Goal: Task Accomplishment & Management: Manage account settings

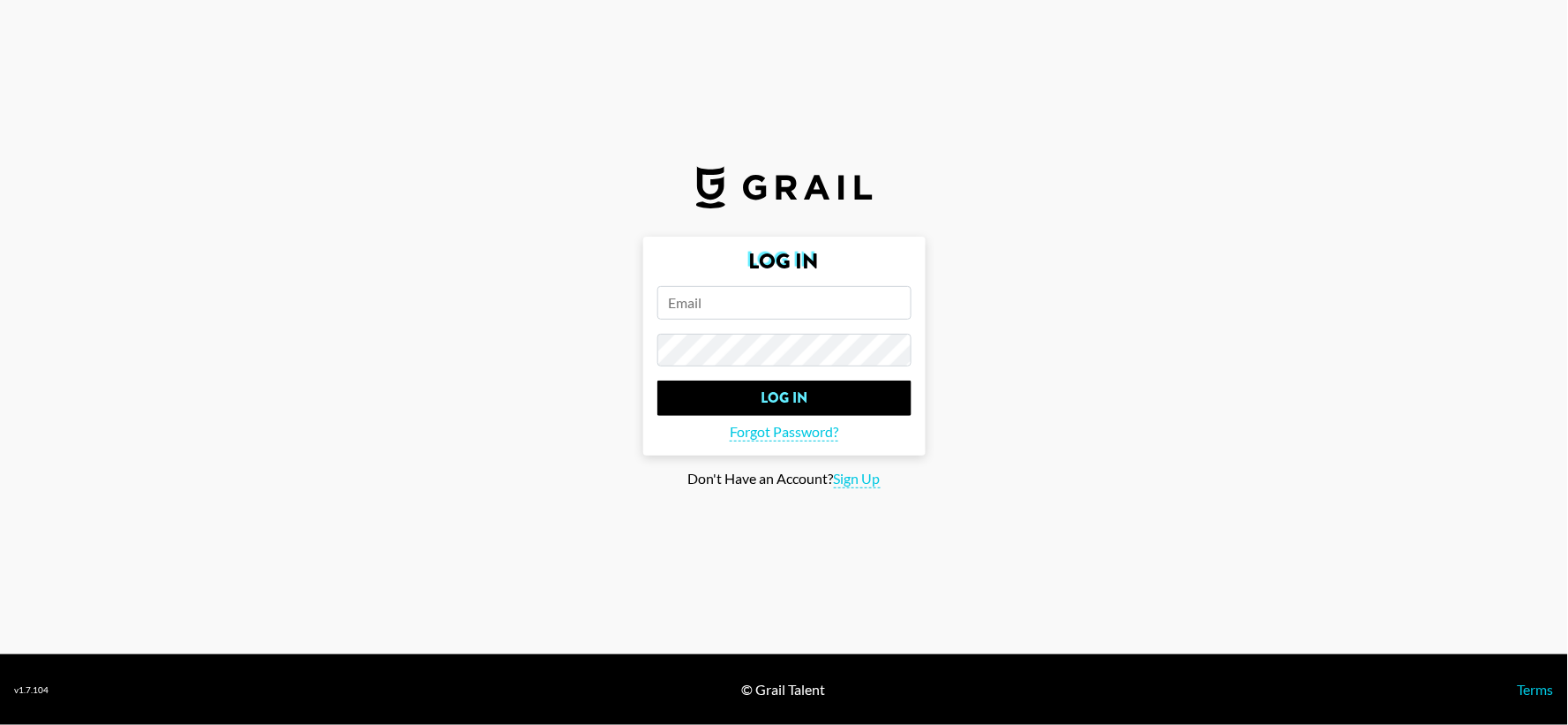
click at [792, 293] on input "email" at bounding box center [784, 302] width 254 height 33
type input "[EMAIL_ADDRESS][PERSON_NAME][DOMAIN_NAME]"
click at [657, 380] on input "Log In" at bounding box center [784, 398] width 254 height 35
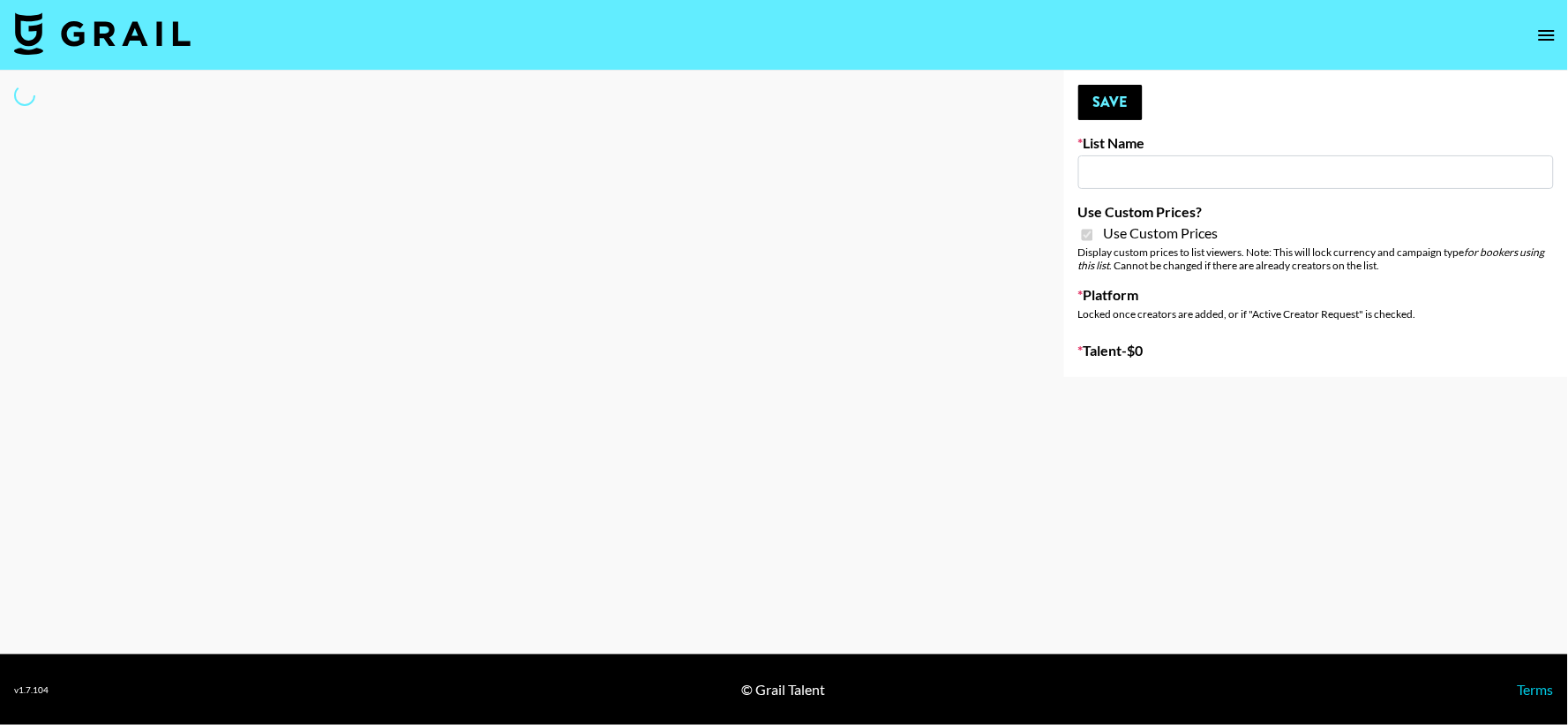
type input "Whiteout Survival ([DATE])"
checkbox input "true"
select select "Brand"
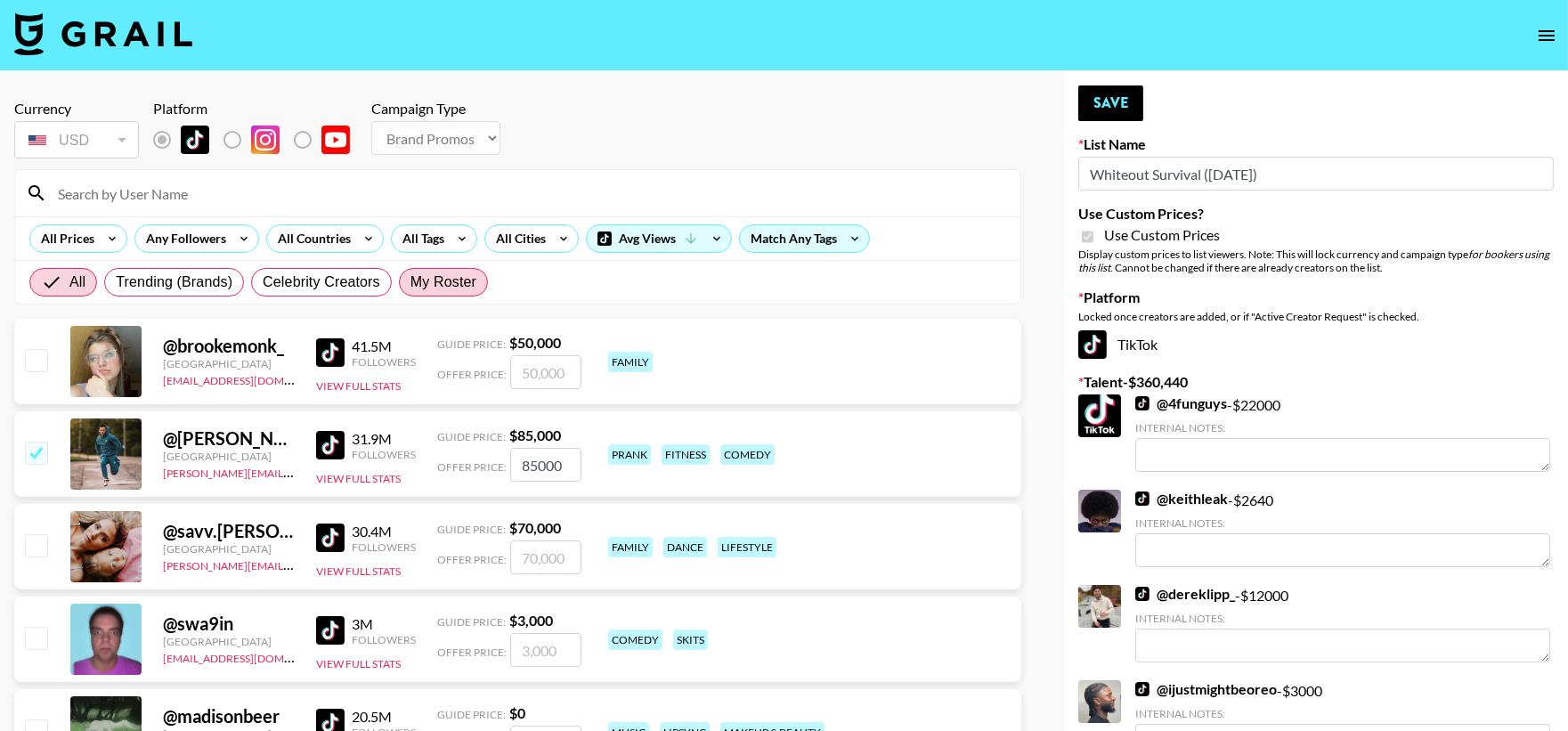
click at [442, 273] on span "My Roster" at bounding box center [443, 282] width 66 height 22
click at [410, 282] on input "My Roster" at bounding box center [410, 282] width 0 height 0
radio input "true"
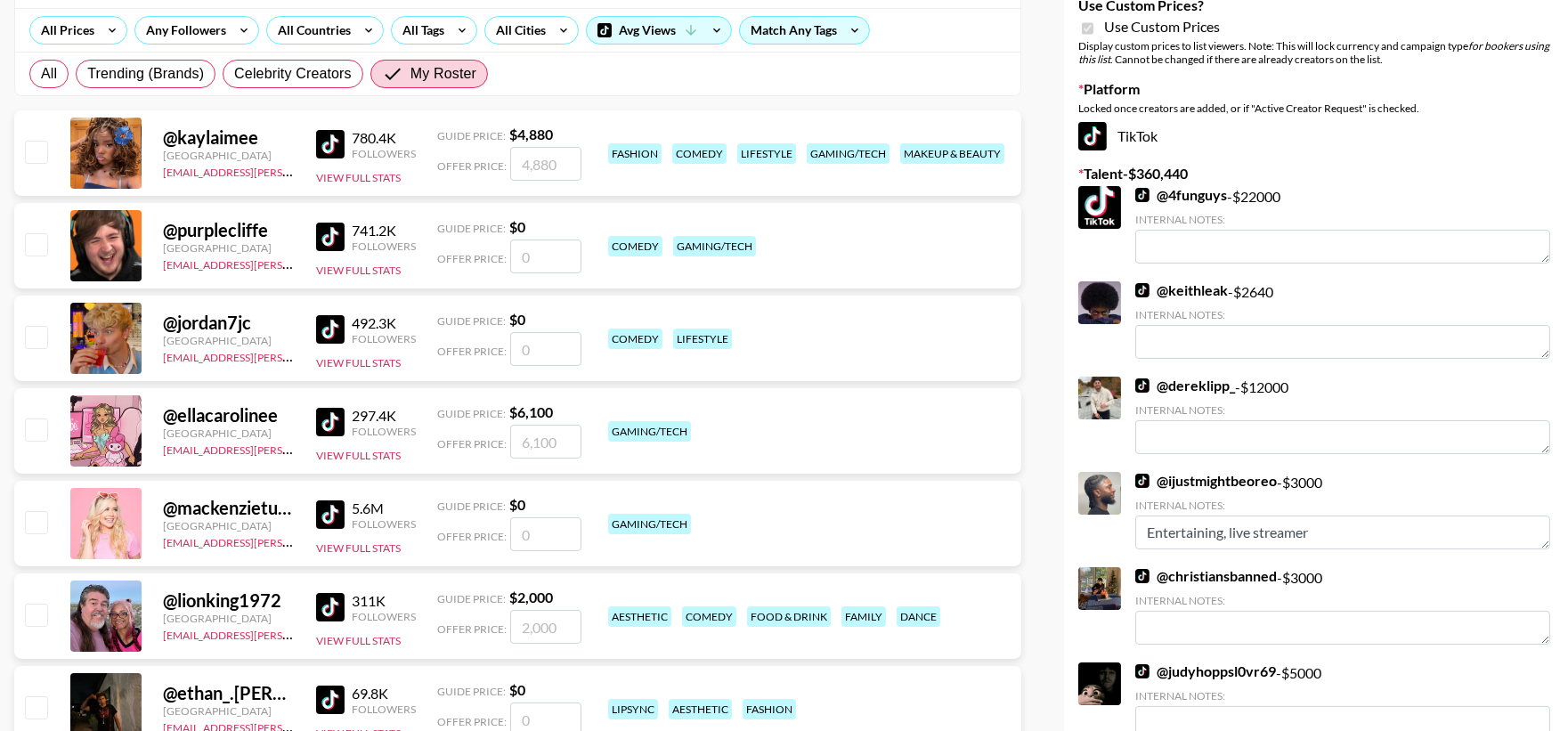
scroll to position [131, 0]
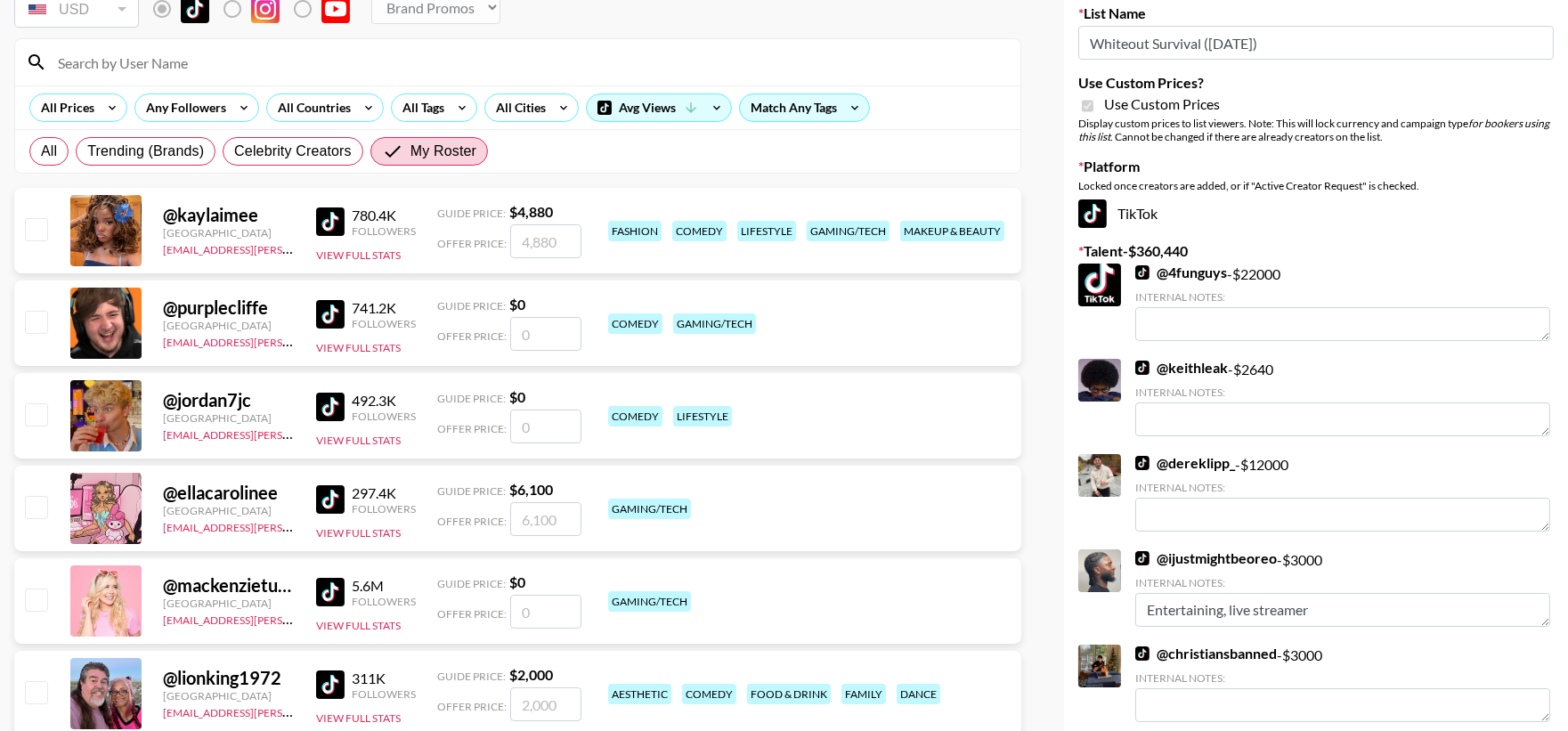
click at [28, 227] on input "checkbox" at bounding box center [35, 229] width 22 height 22
checkbox input "true"
type input "4880"
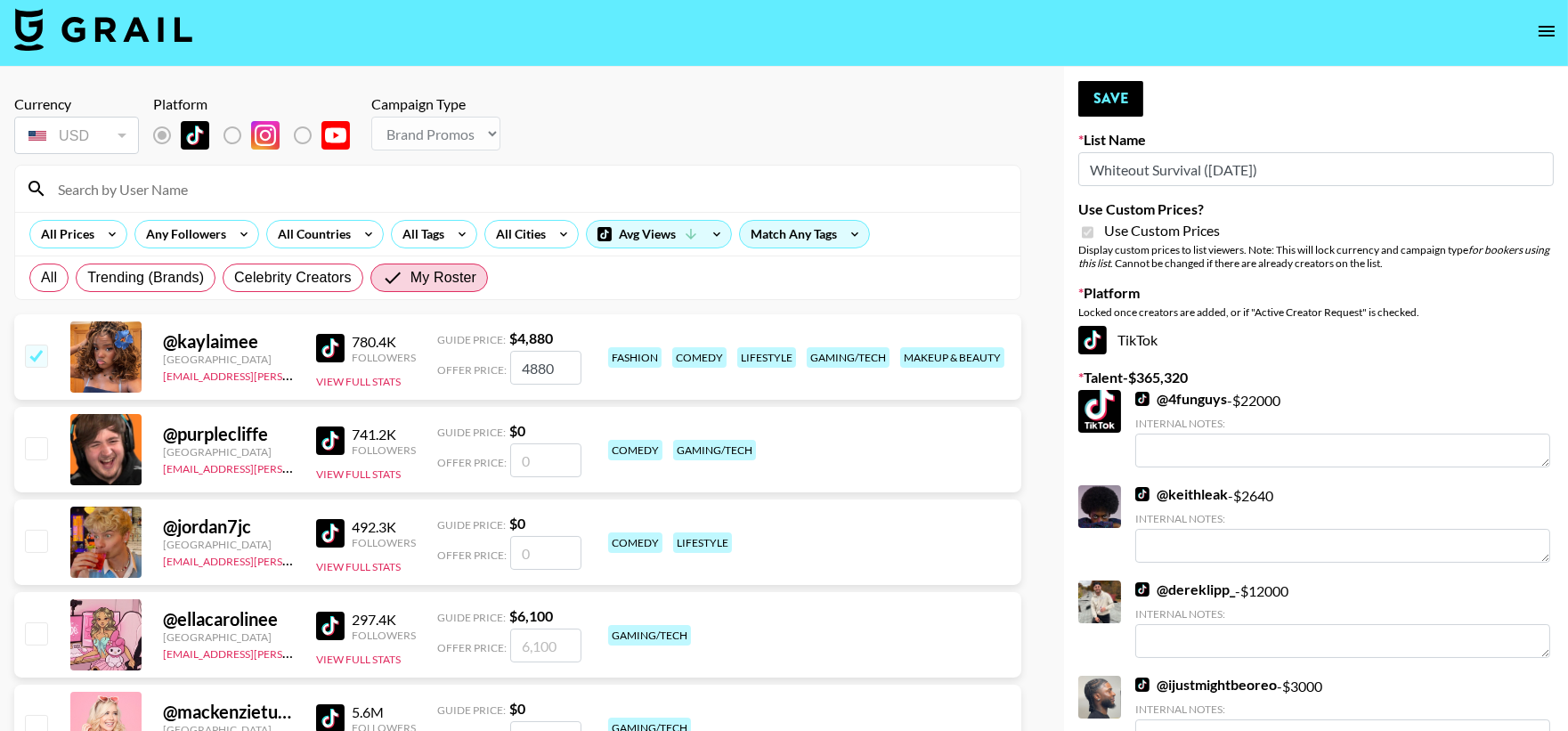
scroll to position [0, 0]
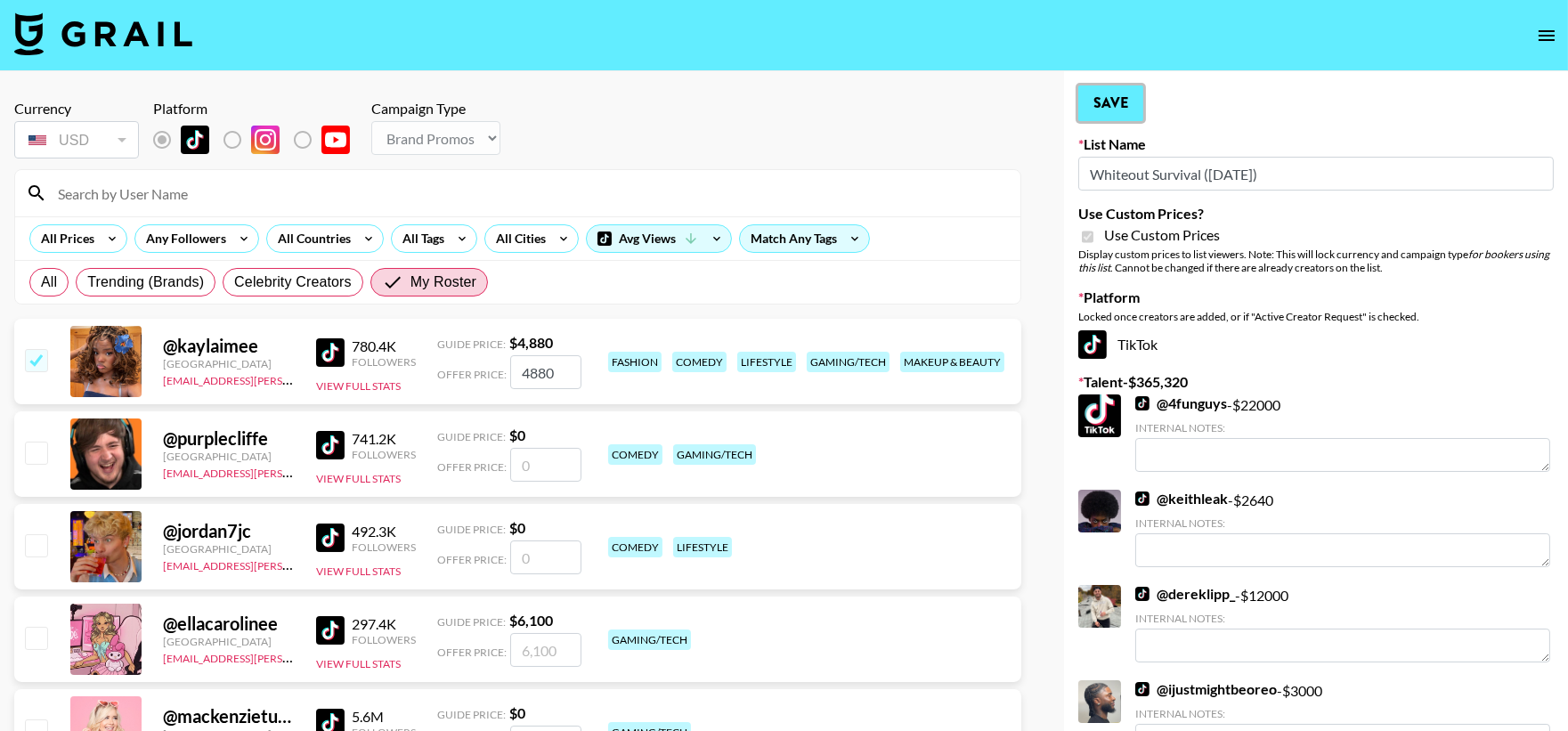
click at [1125, 109] on button "Save" at bounding box center [1112, 102] width 65 height 35
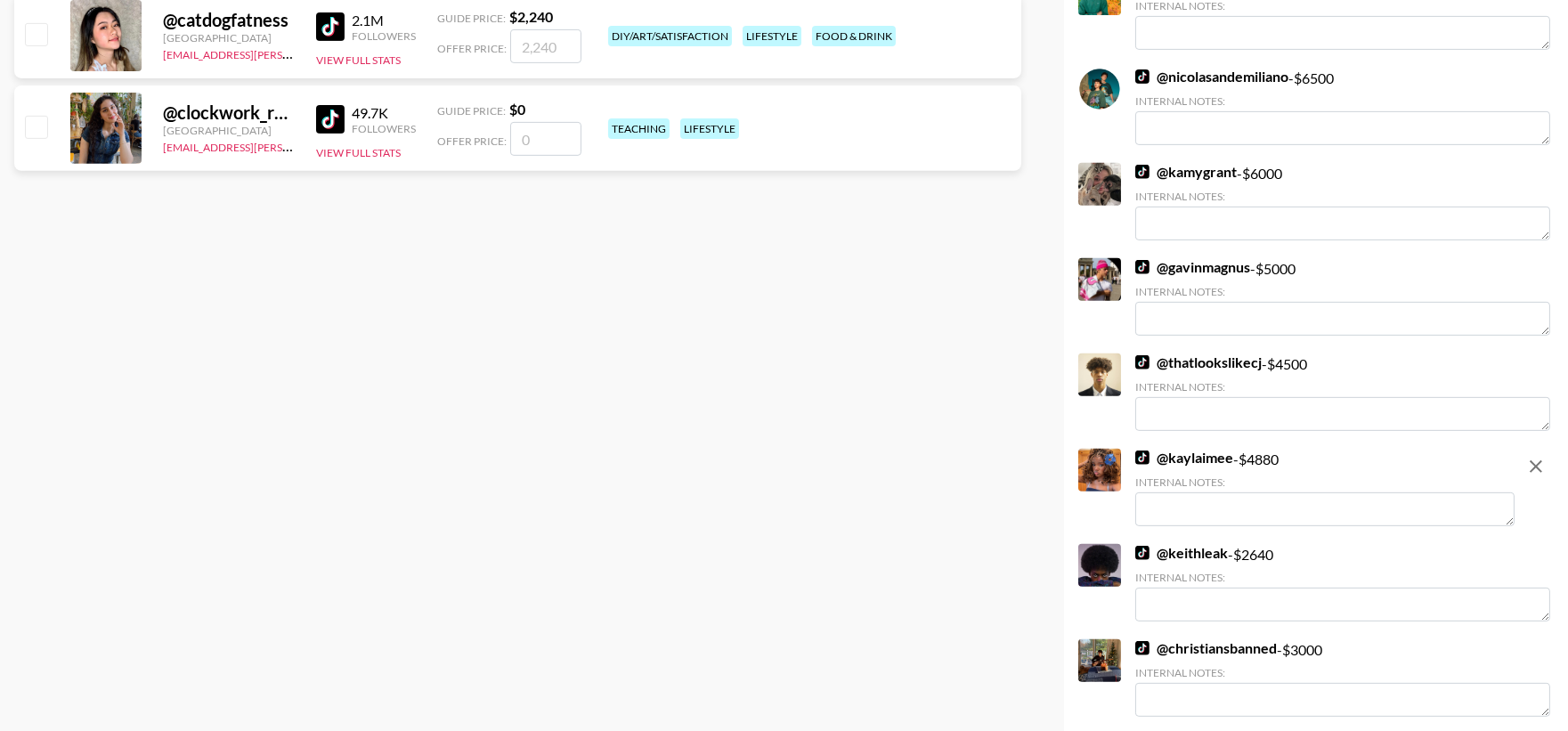
scroll to position [1649, 0]
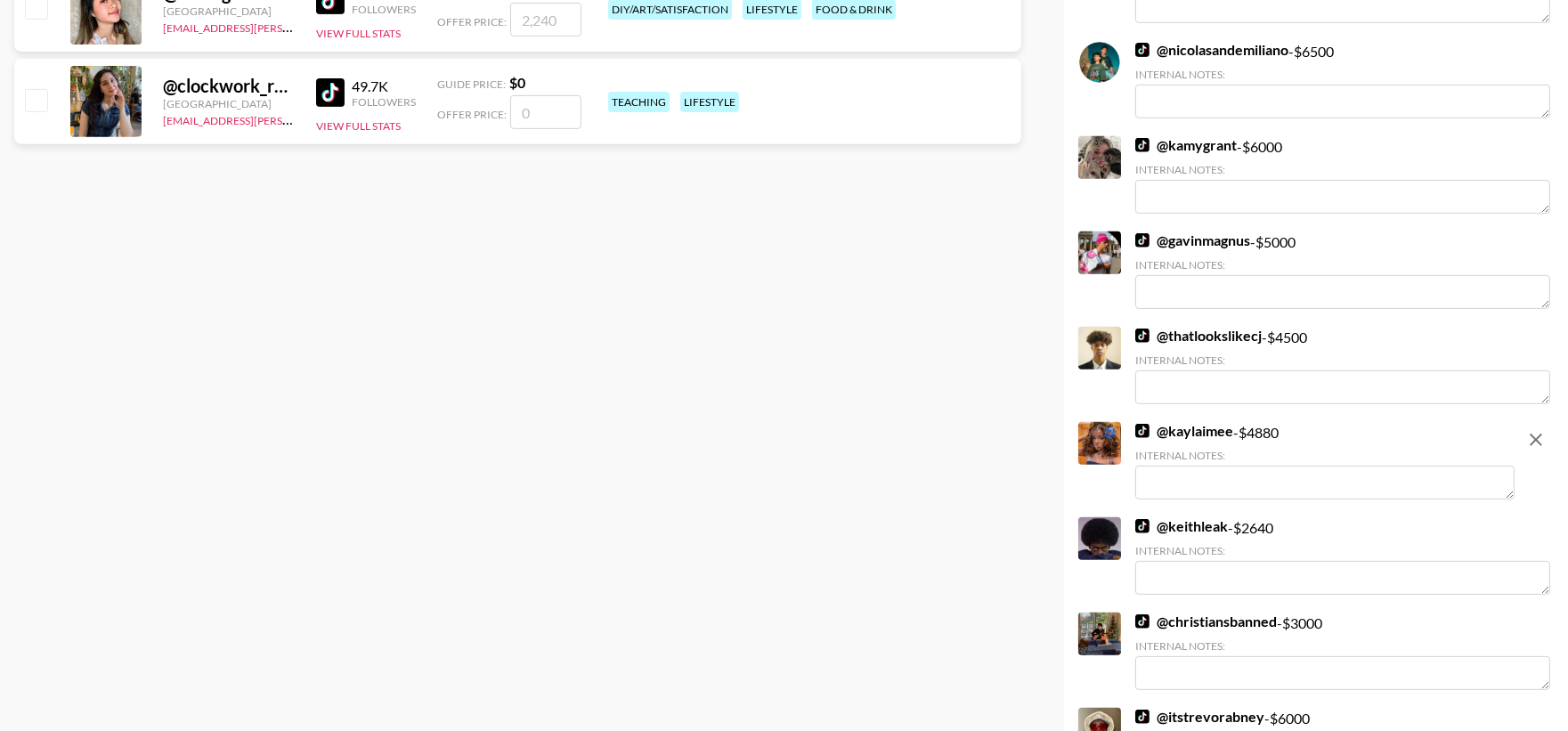
click at [1302, 476] on textarea at bounding box center [1325, 482] width 379 height 34
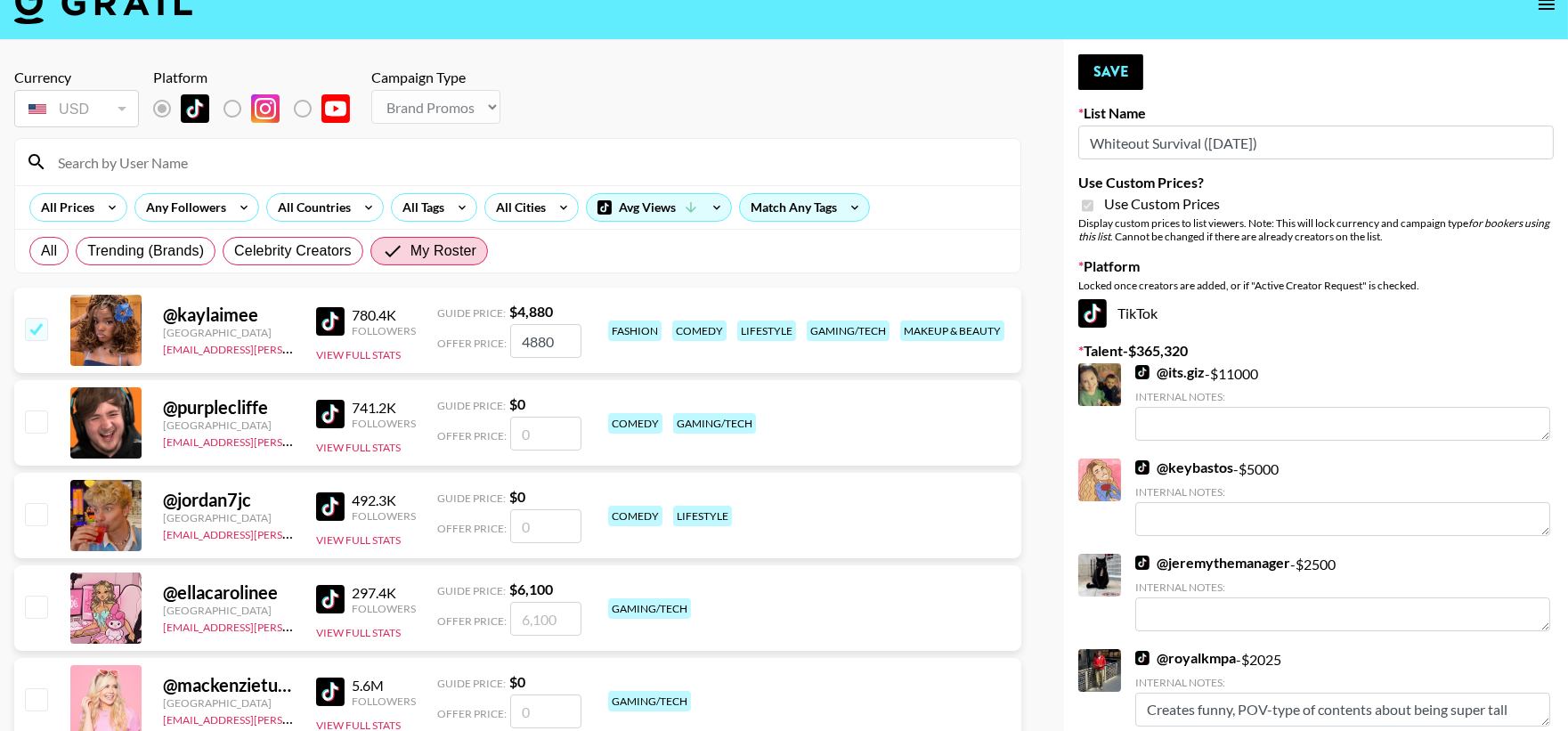
scroll to position [0, 0]
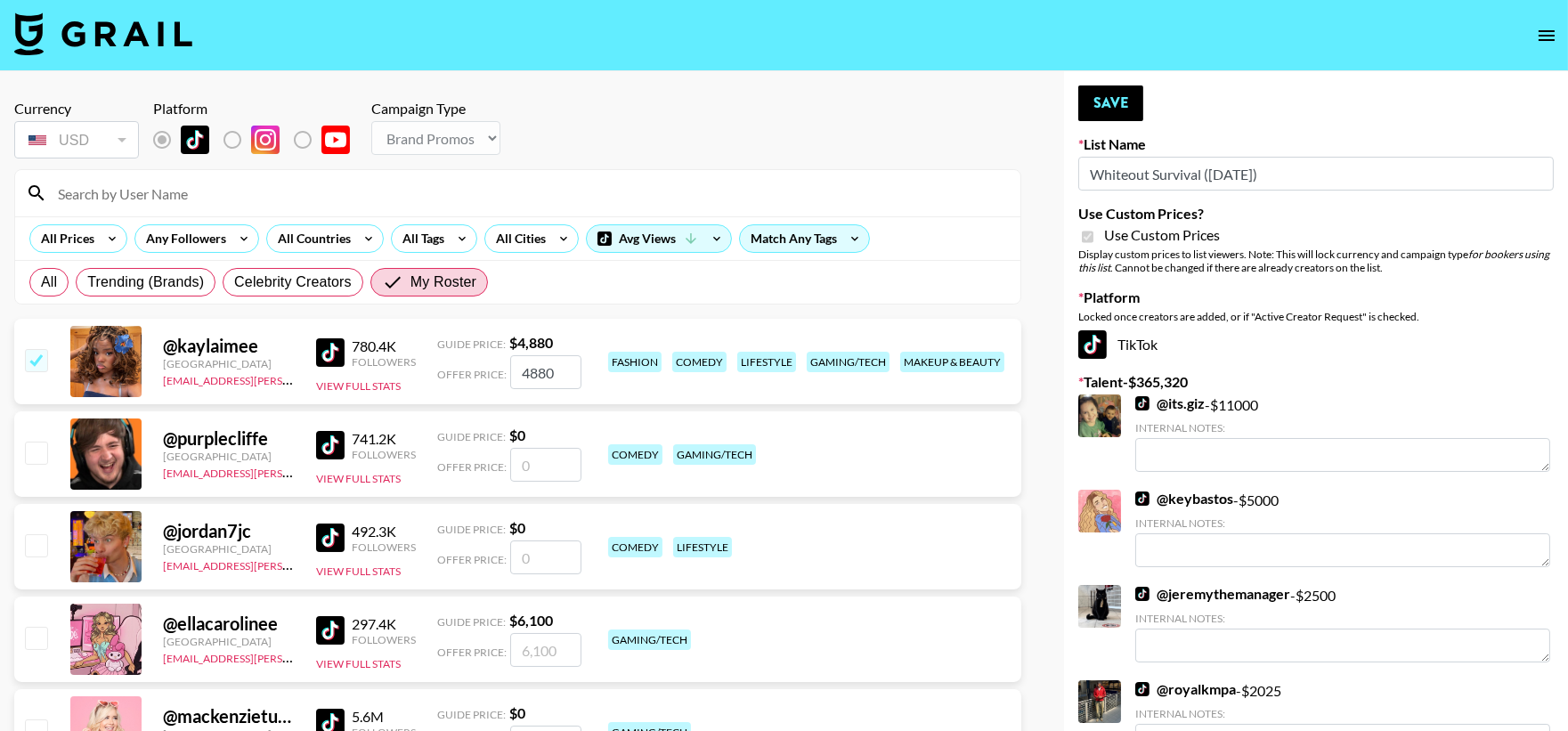
type textarea "She is based in the [GEOGRAPHIC_DATA]."
drag, startPoint x: 1205, startPoint y: 171, endPoint x: 1074, endPoint y: 175, distance: 131.1
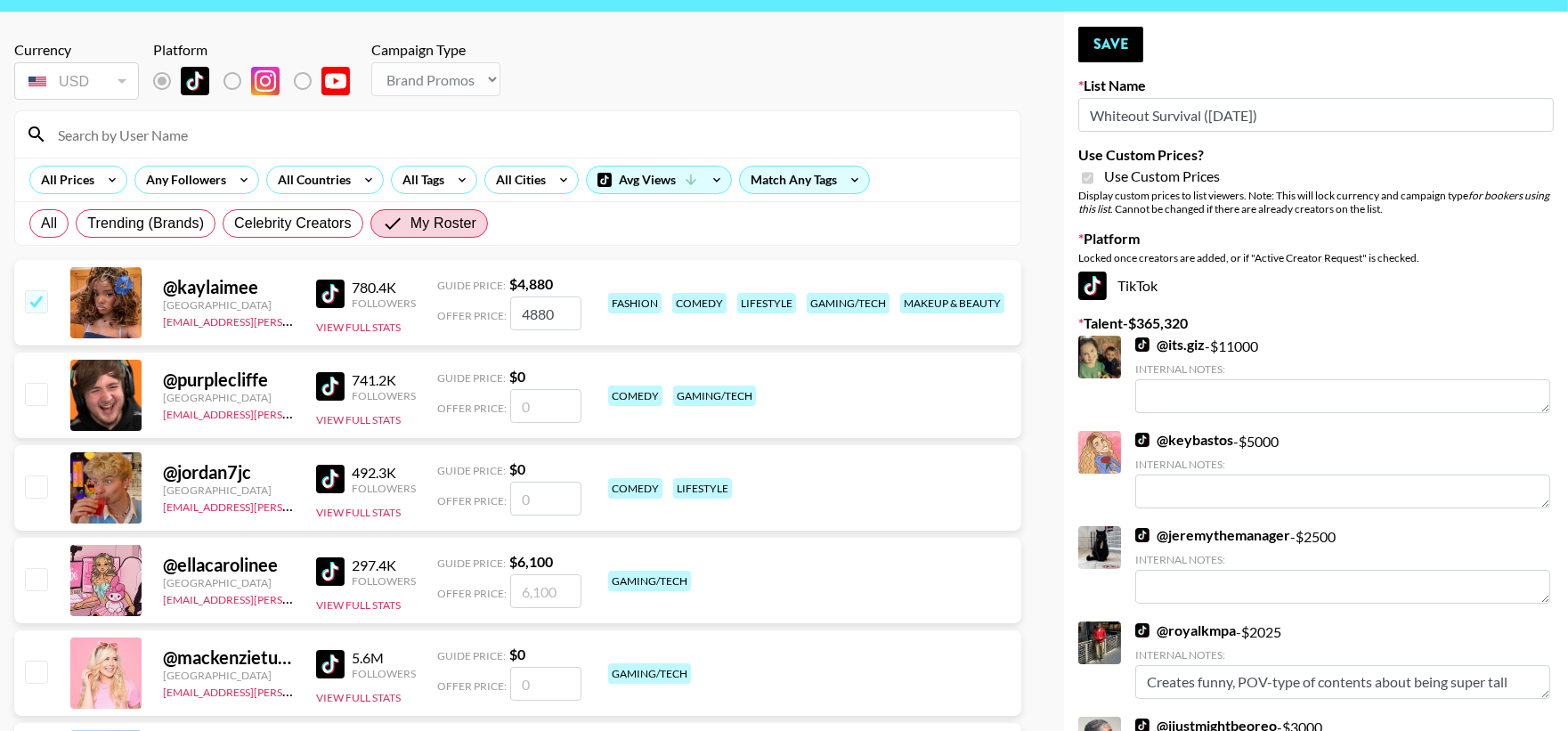
scroll to position [198, 0]
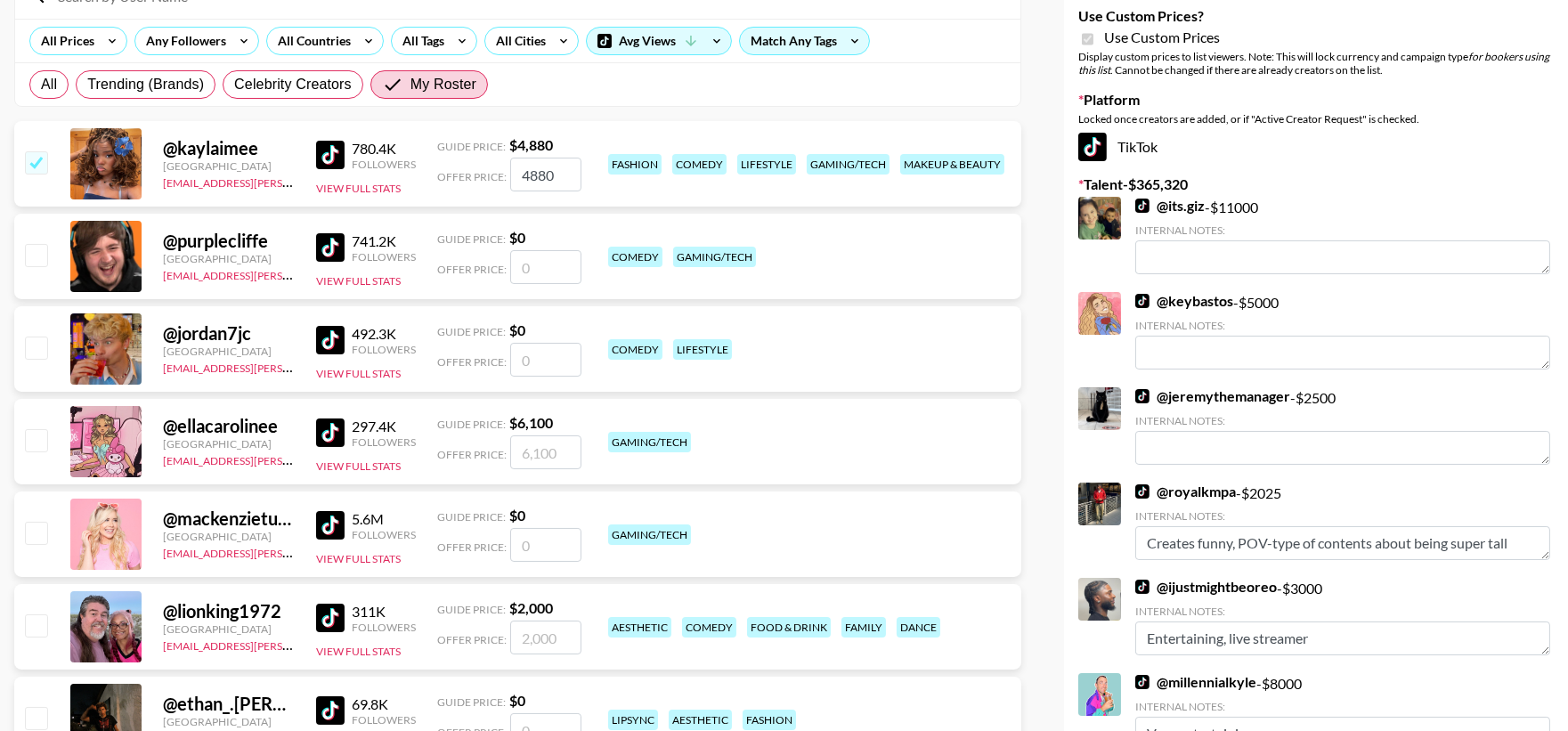
click at [241, 420] on div "@ ellacarolinee" at bounding box center [229, 425] width 132 height 23
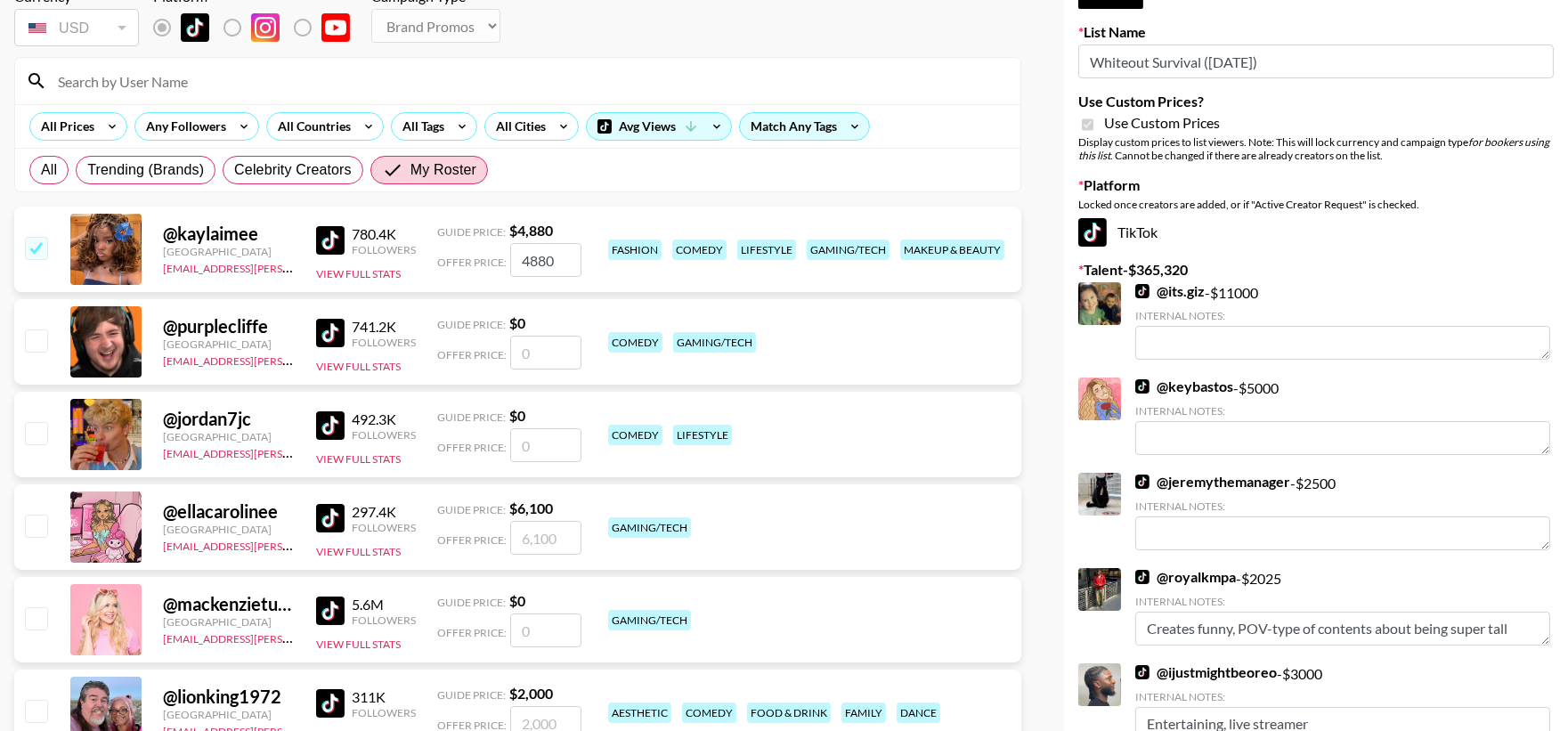
scroll to position [66, 0]
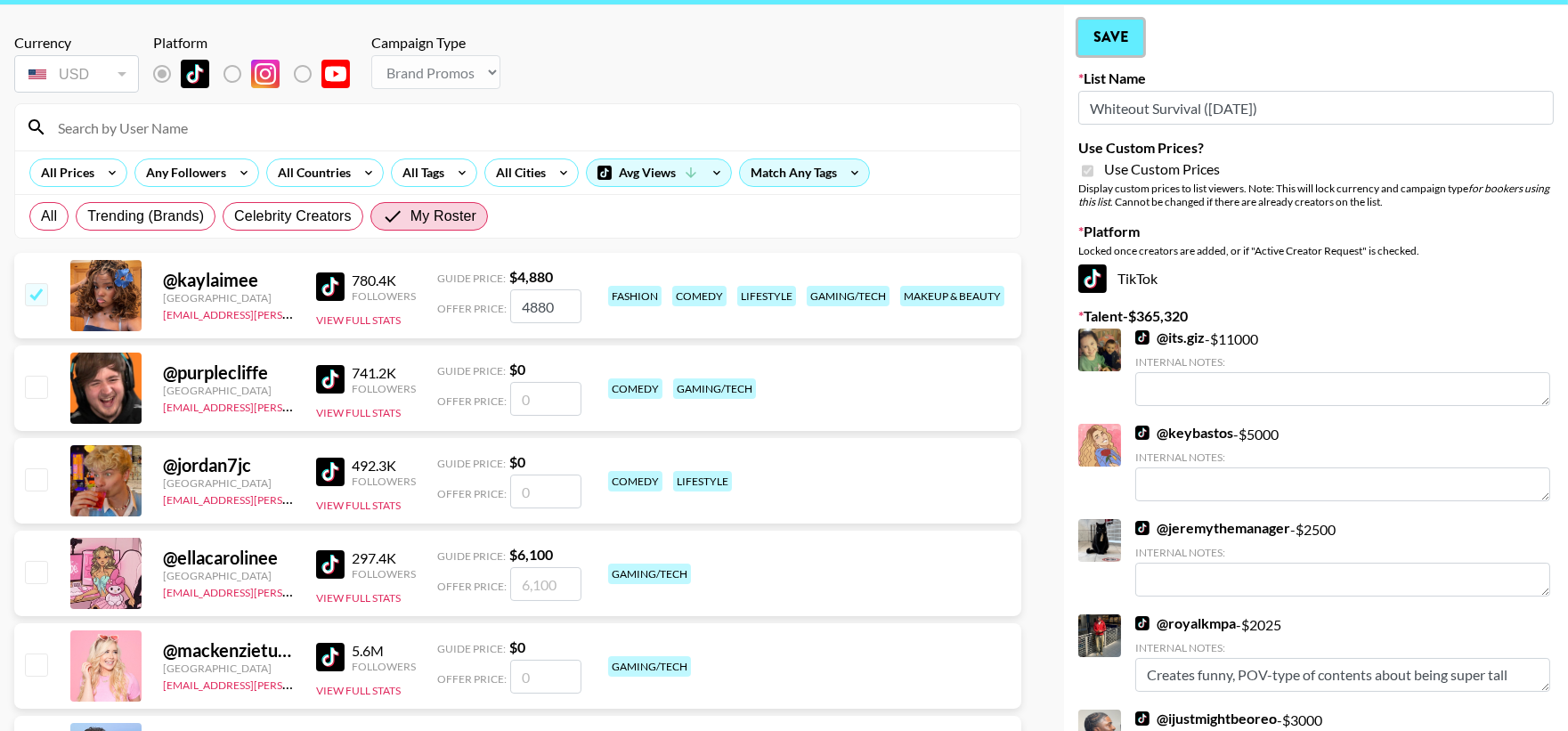
click at [1118, 34] on button "Save" at bounding box center [1112, 37] width 65 height 35
